Goal: Transaction & Acquisition: Purchase product/service

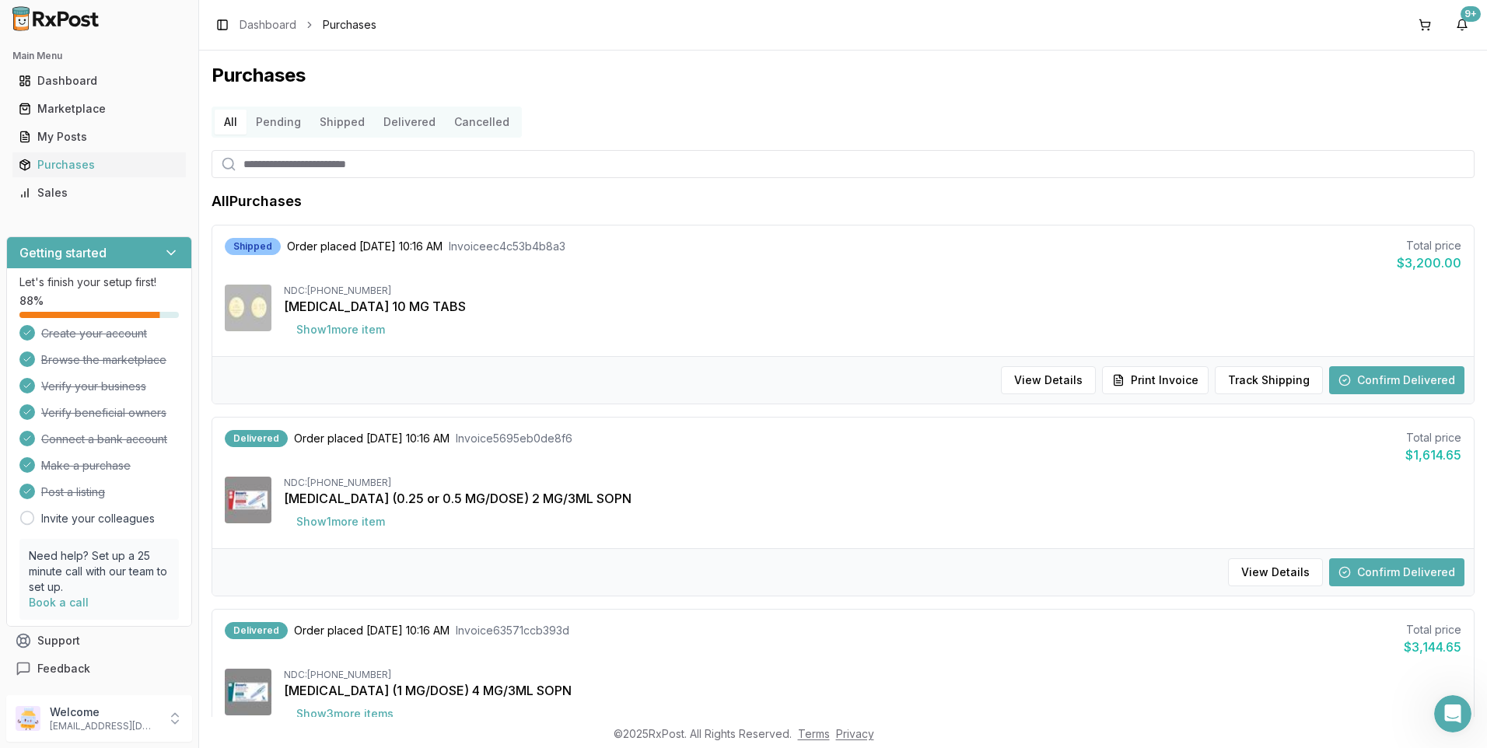
scroll to position [225, 0]
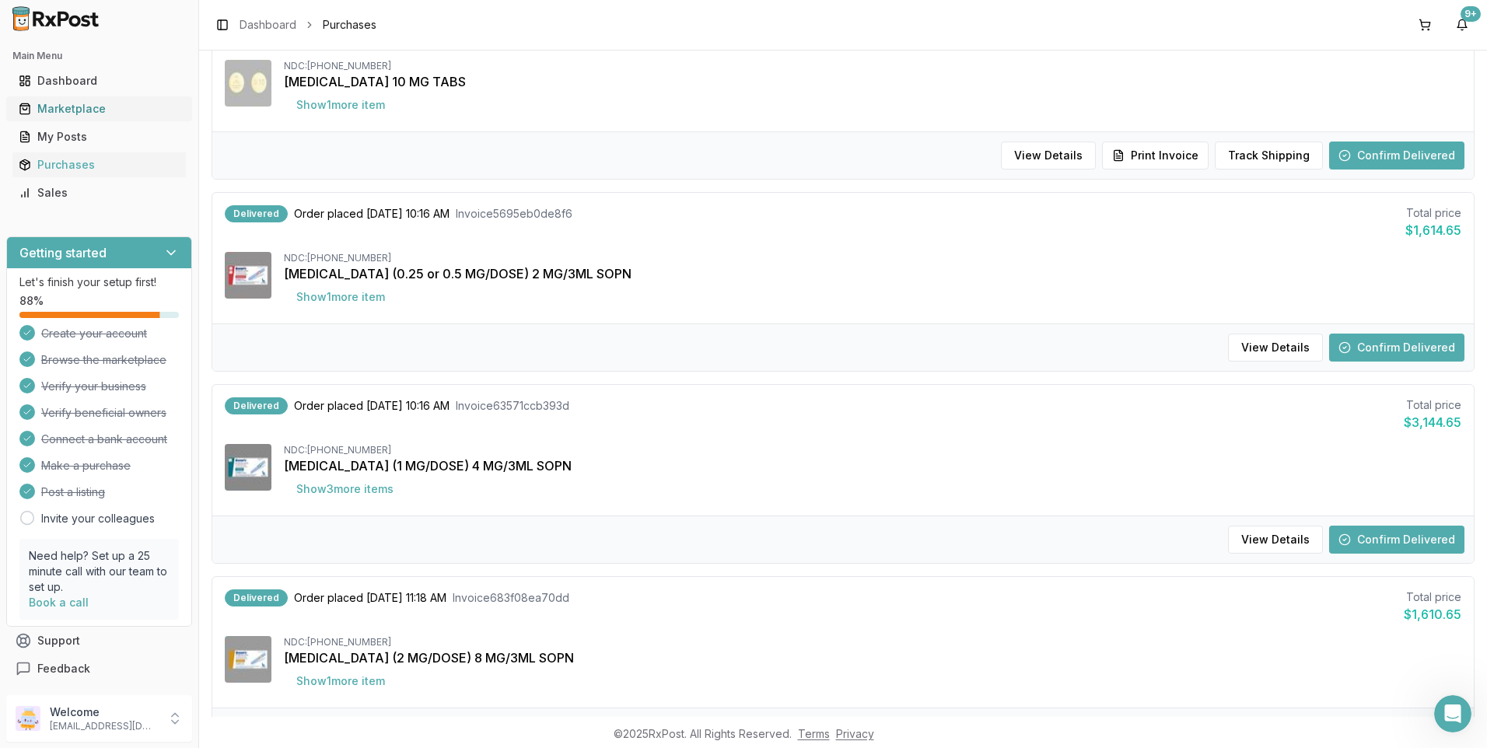
click at [64, 107] on div "Marketplace" at bounding box center [99, 109] width 161 height 16
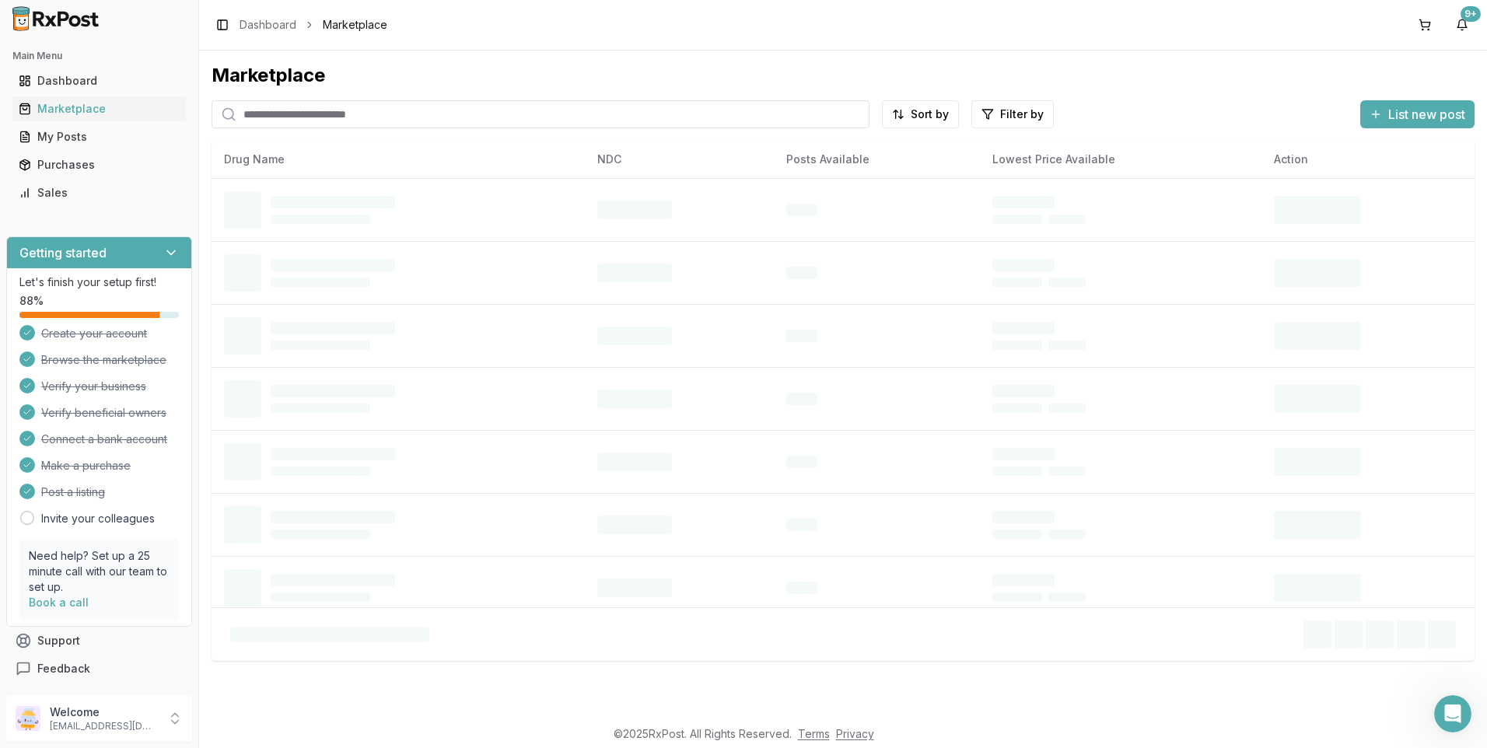
click at [320, 107] on input "search" at bounding box center [541, 114] width 658 height 28
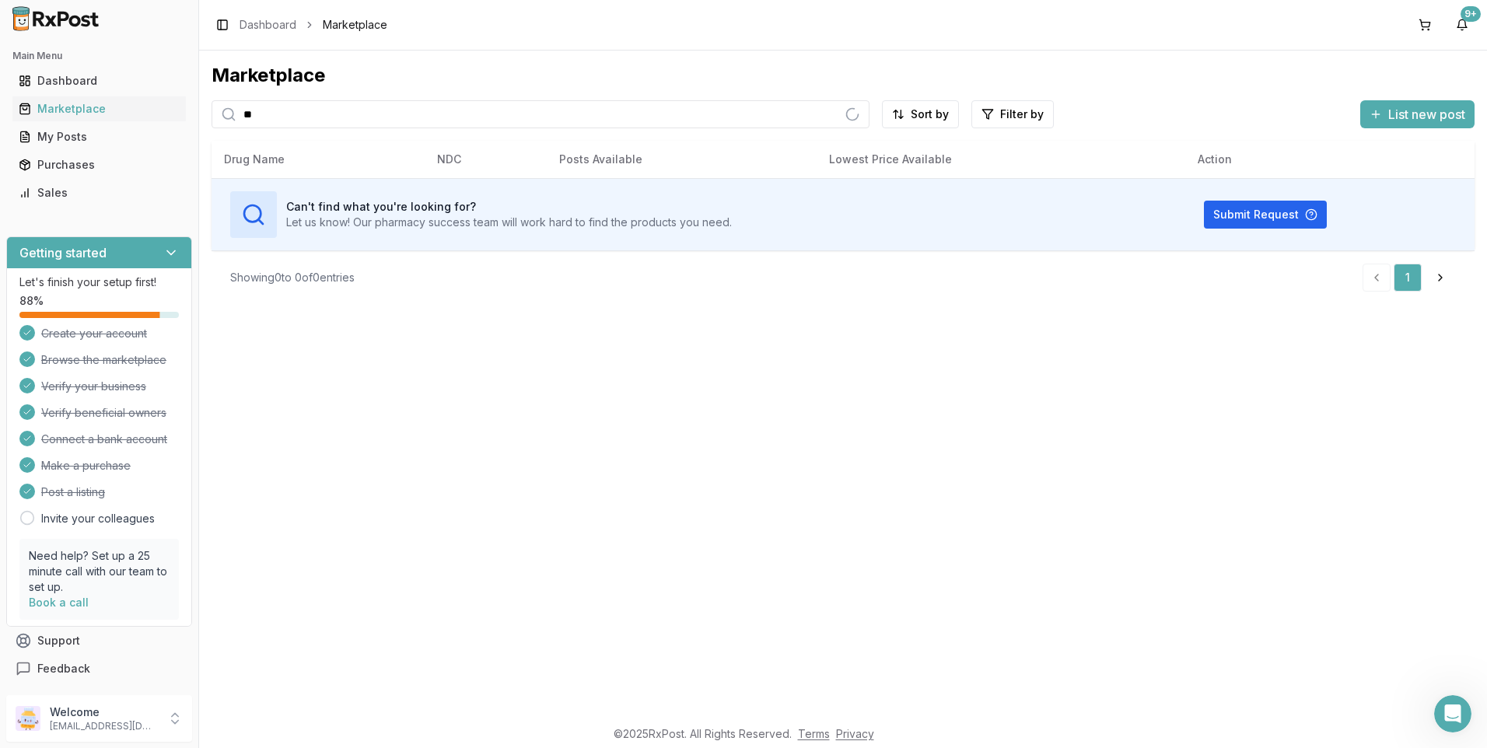
type input "*"
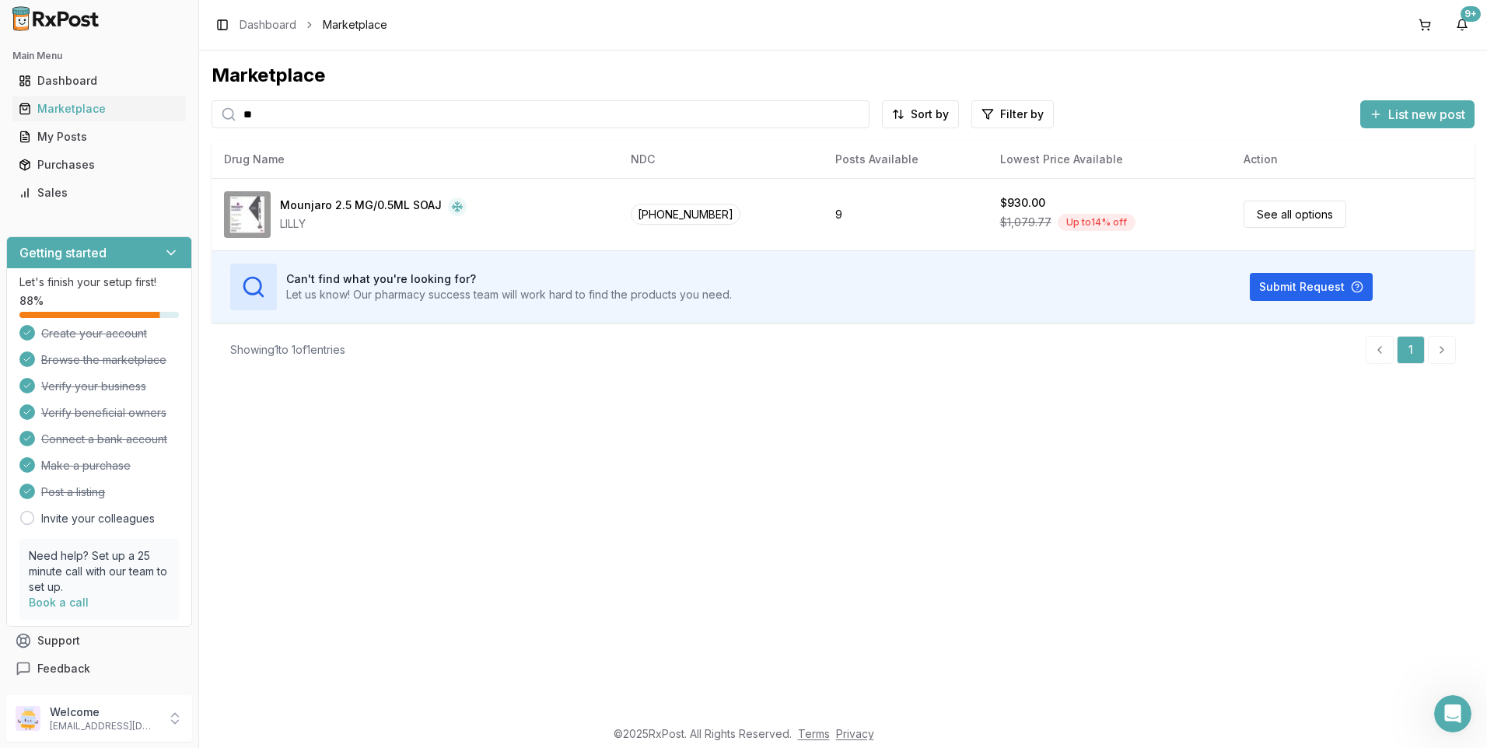
type input "*"
type input "******"
